Goal: Find specific page/section: Find specific page/section

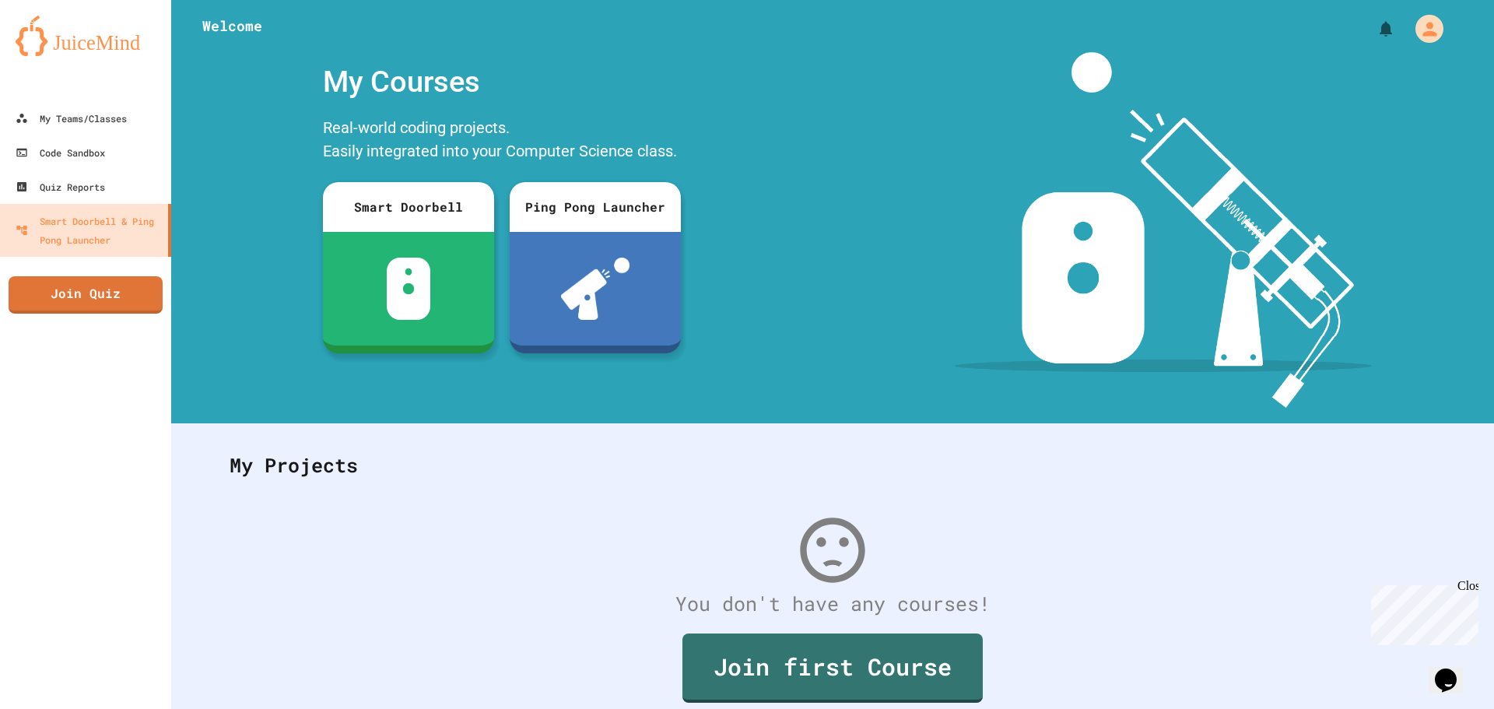
click at [1472, 584] on div "Close" at bounding box center [1466, 588] width 19 height 19
click at [57, 109] on div "My Teams/Classes" at bounding box center [70, 118] width 114 height 19
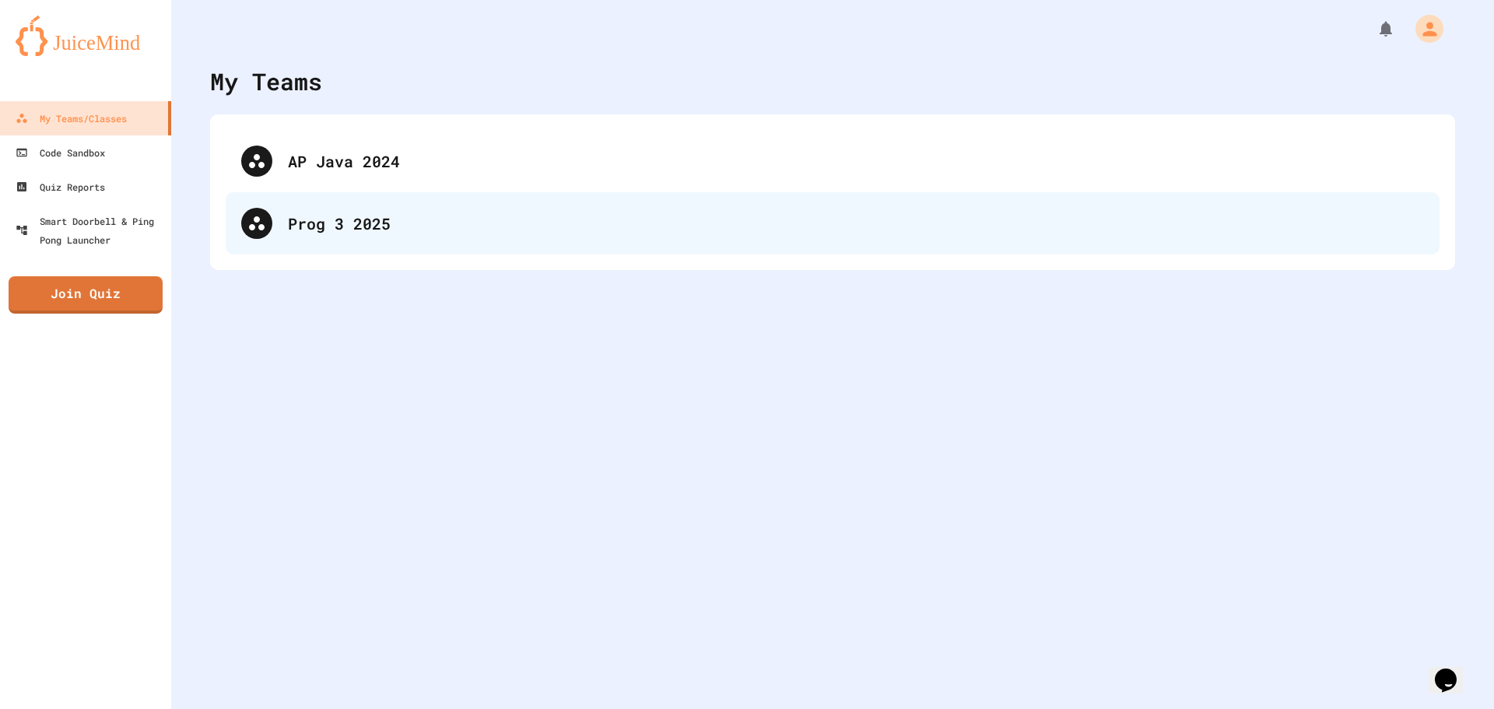
click at [359, 222] on div "Prog 3 2025" at bounding box center [856, 223] width 1136 height 23
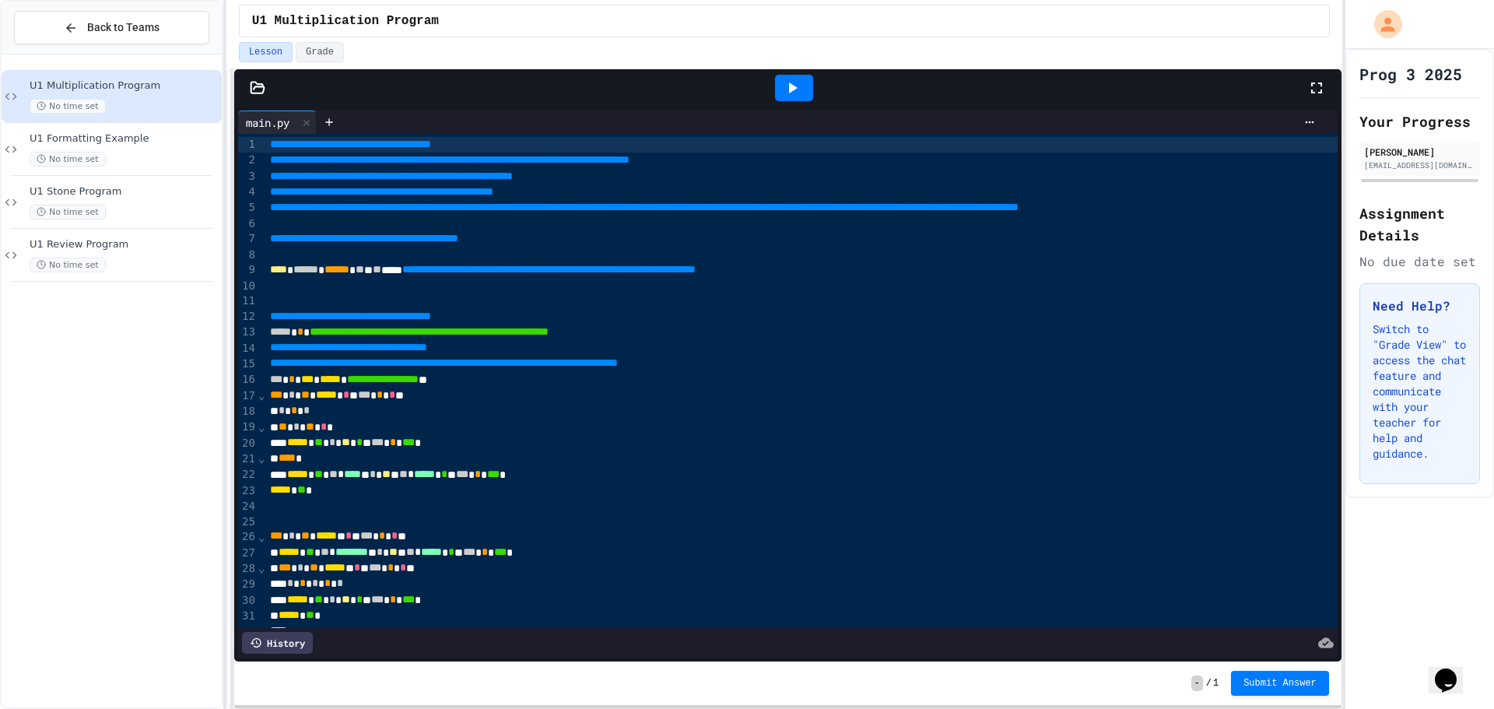
scroll to position [50, 0]
